Goal: Task Accomplishment & Management: Manage account settings

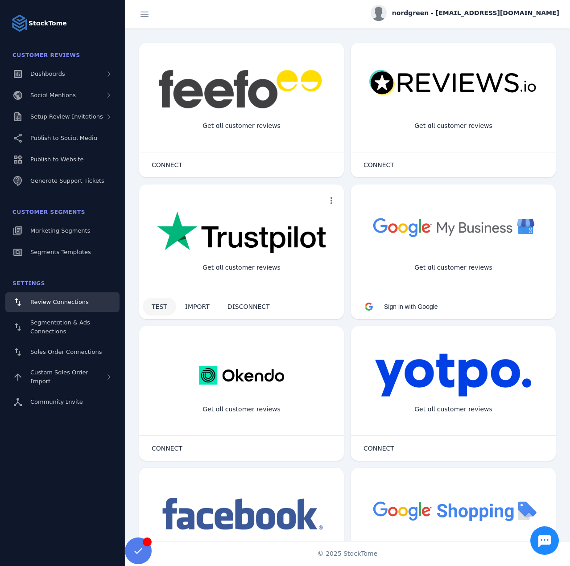
click at [166, 304] on span at bounding box center [159, 306] width 33 height 21
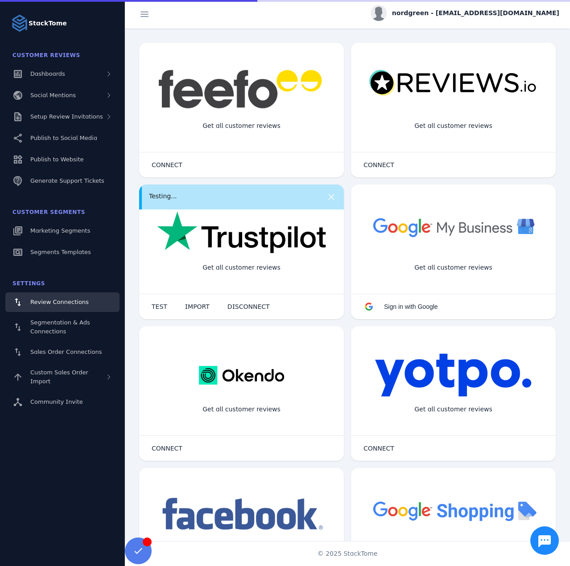
click at [481, 10] on span "nordgreen - [EMAIL_ADDRESS][DOMAIN_NAME]" at bounding box center [475, 12] width 167 height 9
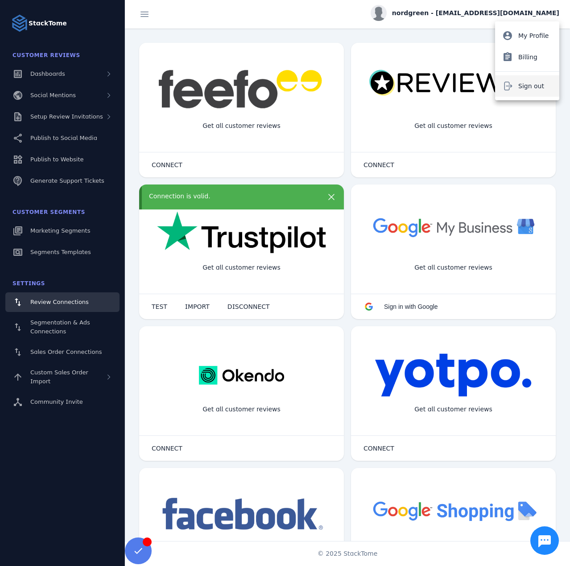
click at [521, 83] on span "Sign out" at bounding box center [531, 86] width 26 height 11
